Goal: Task Accomplishment & Management: Use online tool/utility

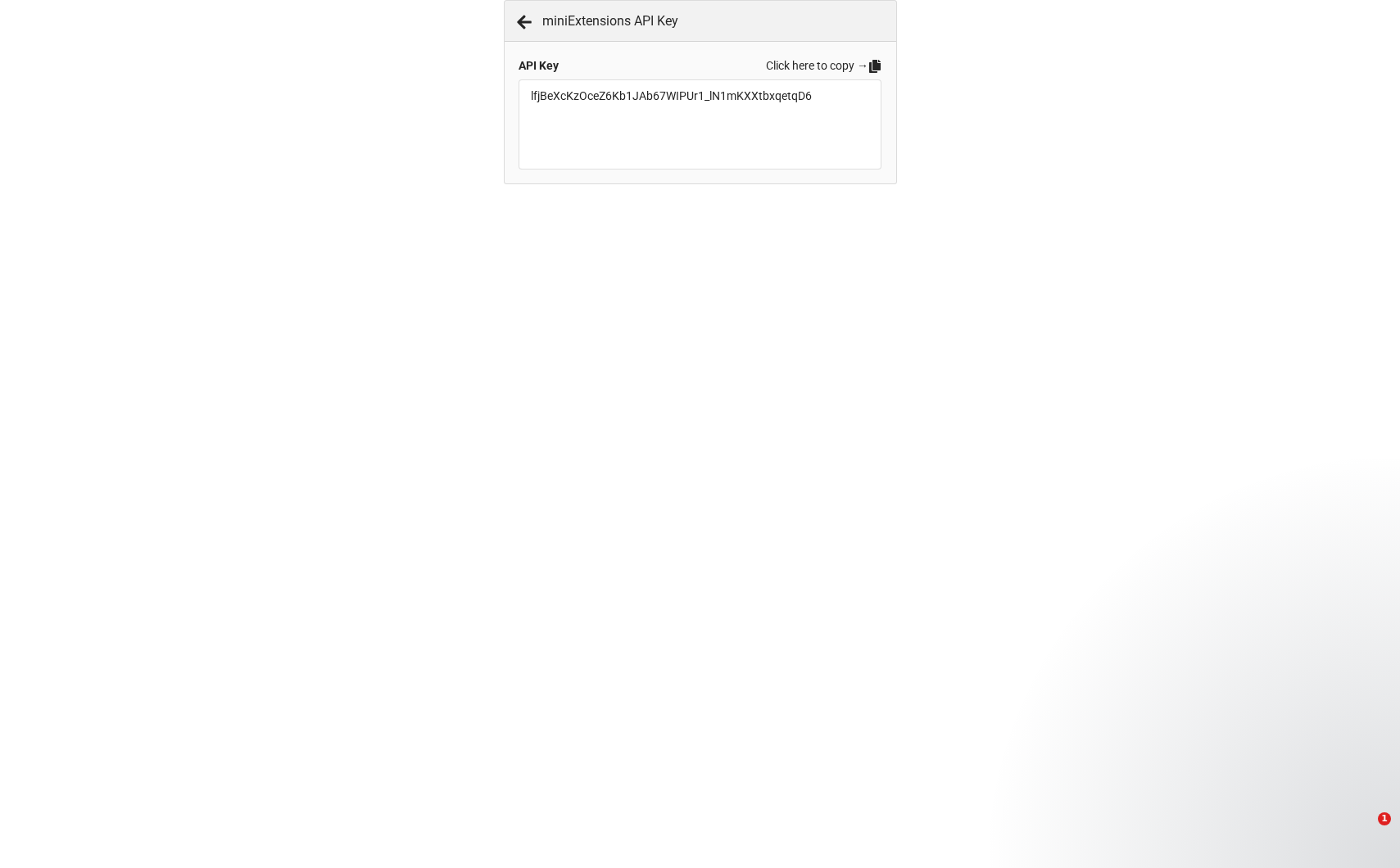
click at [804, 57] on link "Click here to copy →" at bounding box center [824, 65] width 116 height 18
click at [846, 64] on link "Click here to copy →" at bounding box center [824, 65] width 116 height 18
